Goal: Task Accomplishment & Management: Use online tool/utility

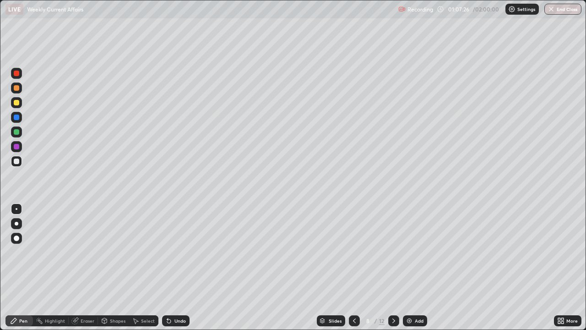
scroll to position [330, 586]
click at [16, 73] on div at bounding box center [16, 73] width 5 height 5
click at [393, 318] on icon at bounding box center [393, 320] width 7 height 7
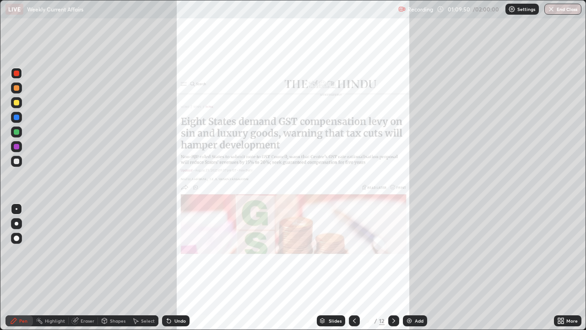
click at [354, 321] on icon at bounding box center [354, 320] width 7 height 7
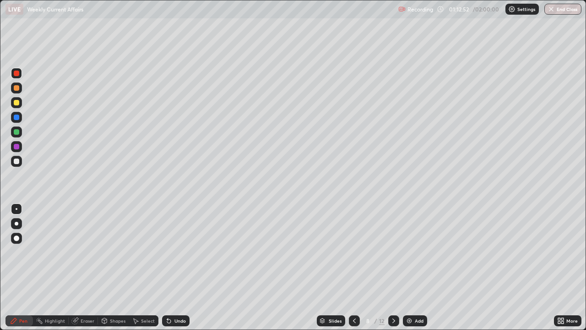
click at [394, 318] on icon at bounding box center [393, 320] width 7 height 7
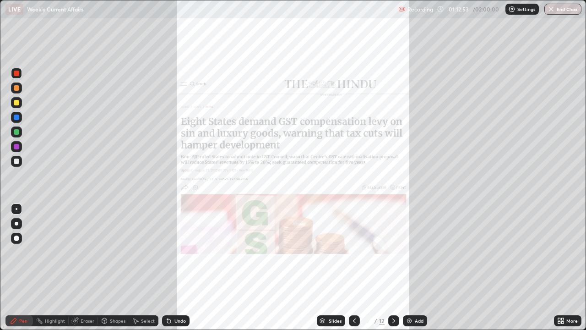
click at [411, 319] on img at bounding box center [409, 320] width 7 height 7
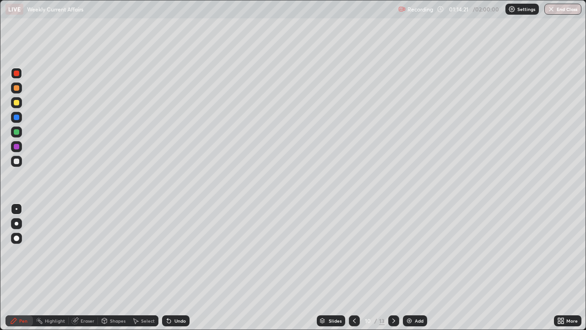
click at [352, 321] on icon at bounding box center [354, 320] width 7 height 7
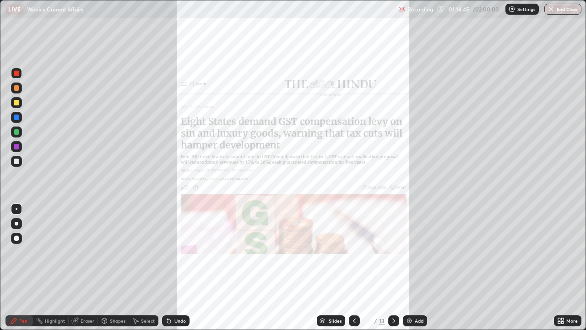
click at [410, 318] on img at bounding box center [409, 320] width 7 height 7
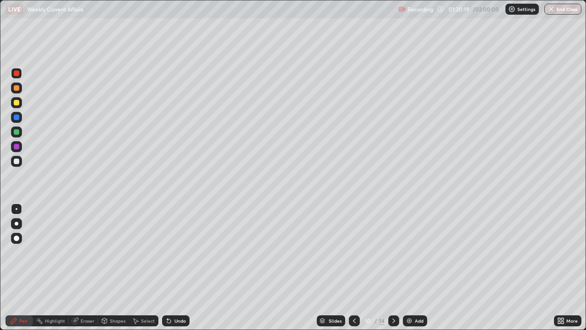
click at [394, 319] on icon at bounding box center [393, 320] width 7 height 7
click at [393, 321] on icon at bounding box center [393, 320] width 7 height 7
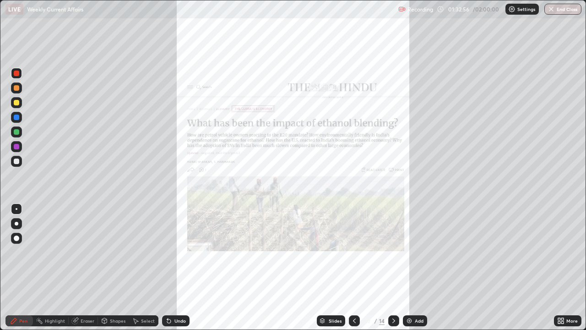
click at [393, 321] on icon at bounding box center [393, 320] width 7 height 7
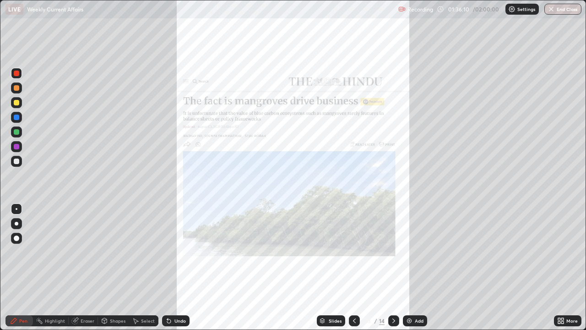
click at [413, 321] on div "Add" at bounding box center [415, 320] width 24 height 11
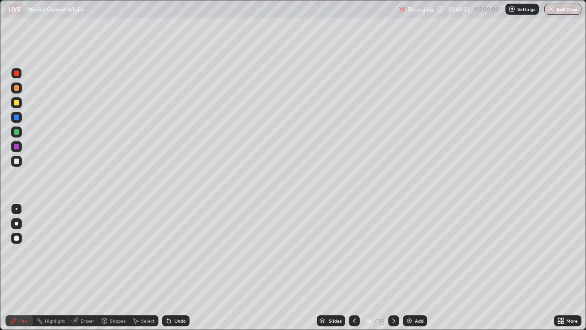
click at [397, 319] on div at bounding box center [393, 320] width 11 height 11
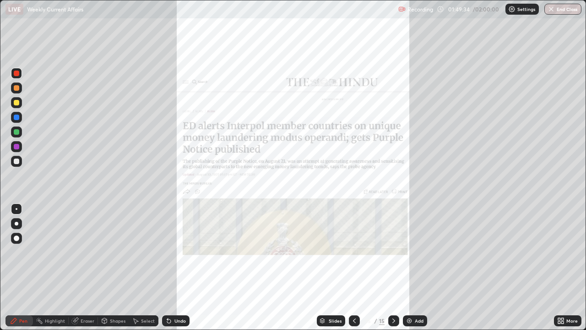
click at [354, 321] on icon at bounding box center [354, 320] width 7 height 7
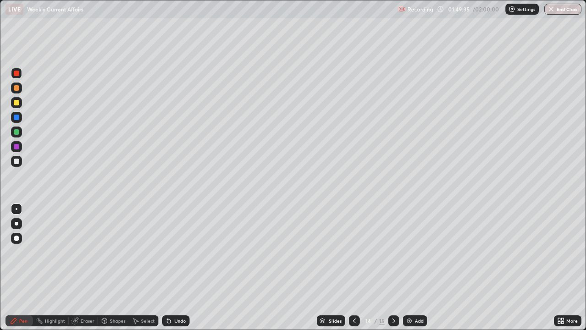
click at [411, 319] on img at bounding box center [409, 320] width 7 height 7
click at [88, 319] on div "Eraser" at bounding box center [88, 320] width 14 height 5
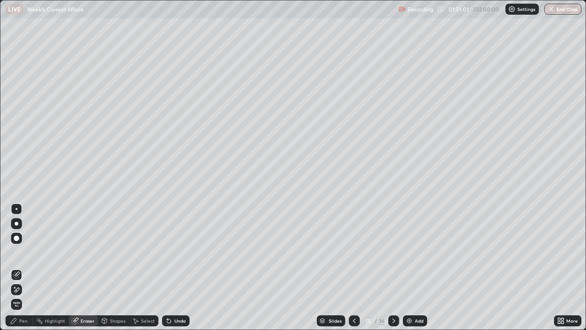
click at [23, 321] on div "Pen" at bounding box center [23, 320] width 8 height 5
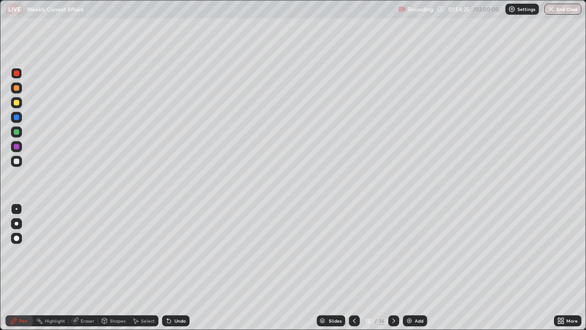
click at [392, 318] on icon at bounding box center [393, 320] width 7 height 7
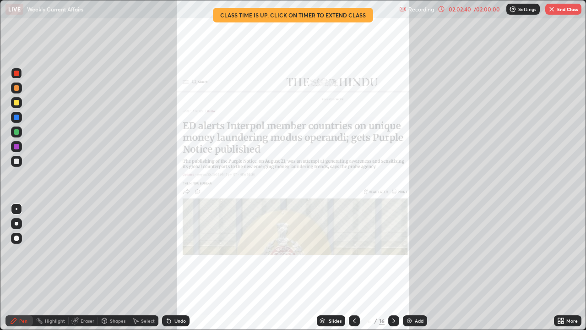
click at [456, 11] on div "02:02:40" at bounding box center [460, 8] width 26 height 5
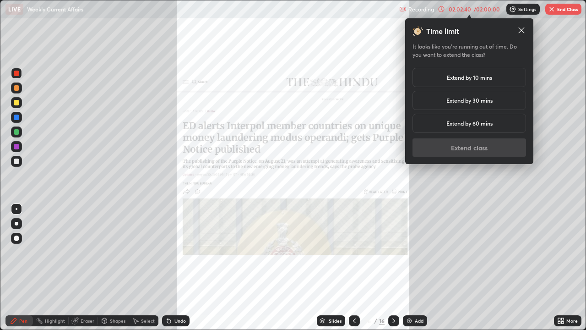
click at [471, 77] on h5 "Extend by 10 mins" at bounding box center [469, 77] width 45 height 8
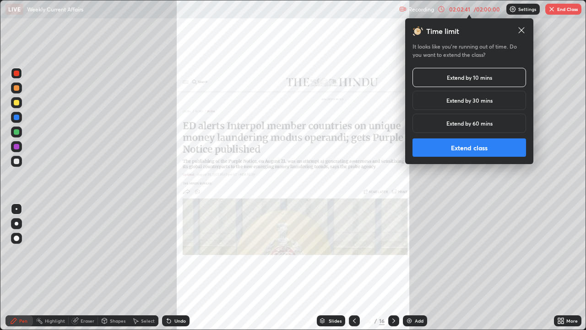
click at [467, 149] on button "Extend class" at bounding box center [470, 147] width 114 height 18
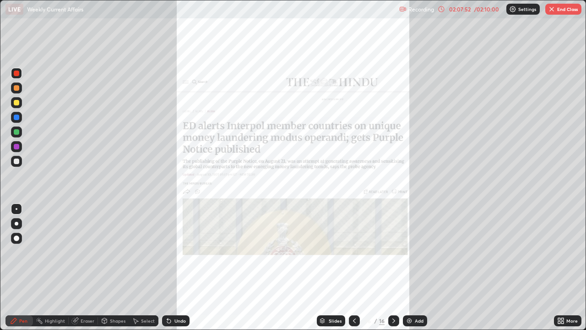
click at [410, 321] on img at bounding box center [409, 320] width 7 height 7
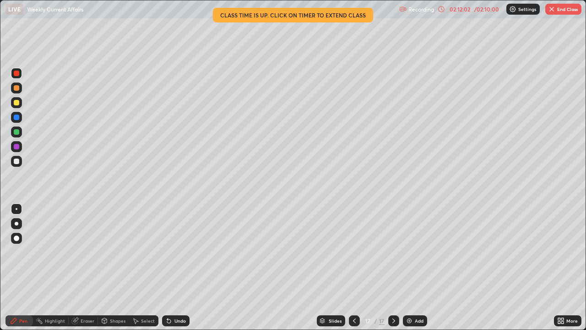
click at [412, 321] on div "Add" at bounding box center [415, 320] width 24 height 11
click at [460, 10] on div "02:15:15" at bounding box center [460, 8] width 26 height 5
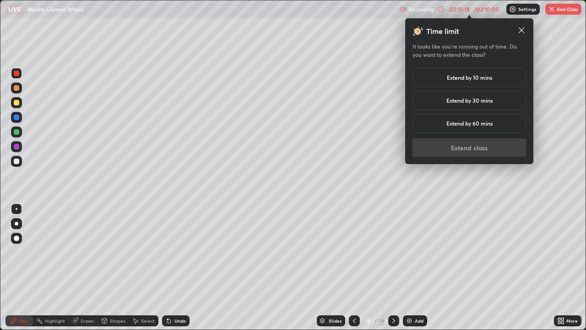
click at [550, 9] on img "button" at bounding box center [551, 8] width 7 height 7
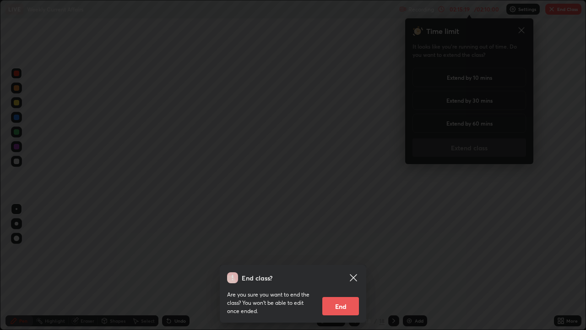
click at [550, 12] on div "End class? Are you sure you want to end the class? You won’t be able to edit on…" at bounding box center [293, 165] width 586 height 330
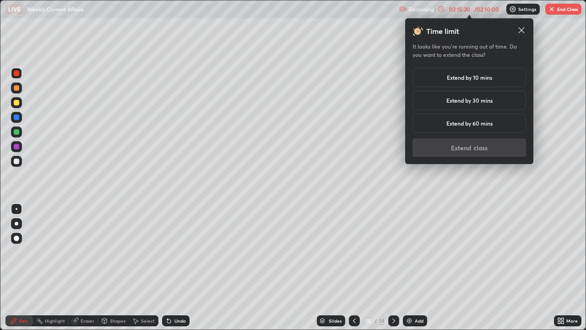
click at [551, 14] on button "End Class" at bounding box center [563, 9] width 36 height 11
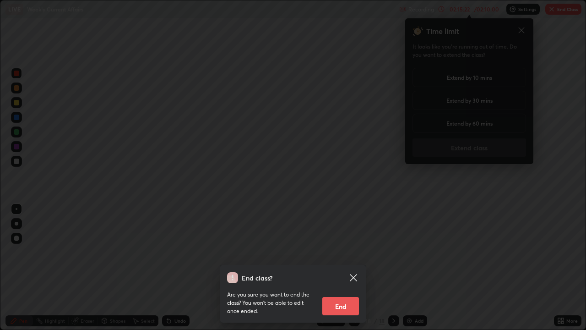
click at [332, 299] on button "End" at bounding box center [340, 306] width 37 height 18
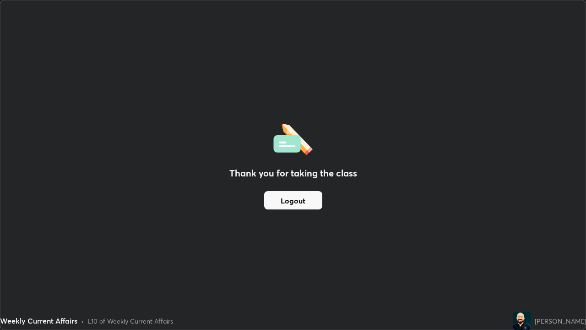
click at [419, 158] on div "Thank you for taking the class Logout" at bounding box center [292, 164] width 585 height 329
